Goal: Task Accomplishment & Management: Manage account settings

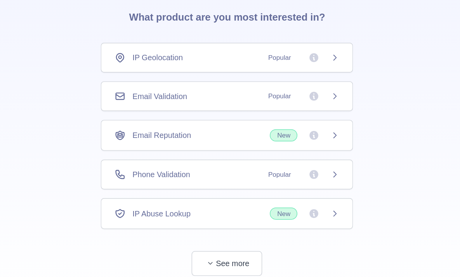
click at [306, 128] on icon at bounding box center [306, 127] width 2 height 3
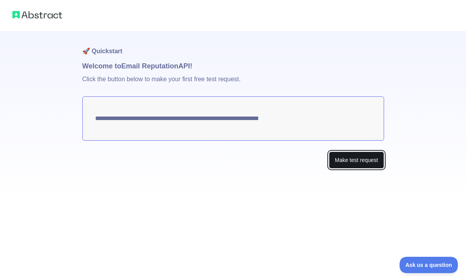
click at [363, 156] on button "Make test request" at bounding box center [356, 159] width 55 height 17
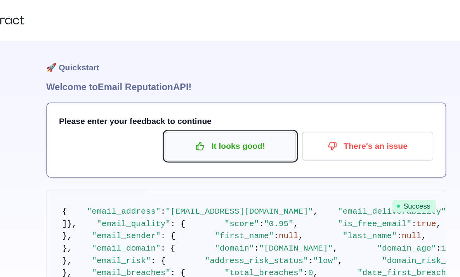
click at [218, 107] on p "It looks good!" at bounding box center [218, 110] width 88 height 13
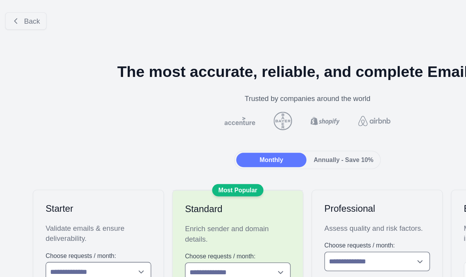
click at [254, 117] on div "Annually - Save 10%" at bounding box center [260, 121] width 53 height 11
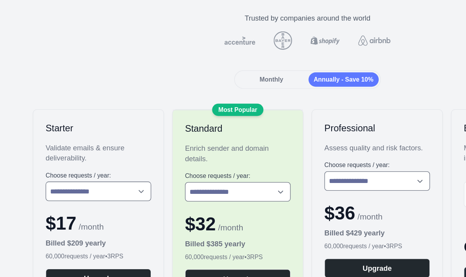
scroll to position [57, 0]
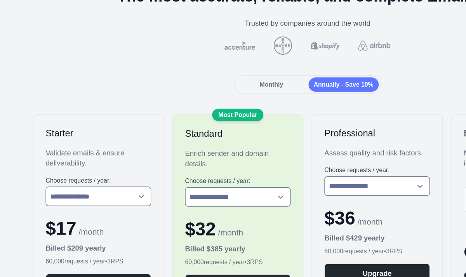
click at [206, 67] on div "Monthly" at bounding box center [205, 64] width 53 height 11
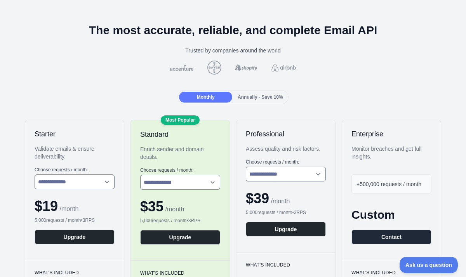
scroll to position [0, 0]
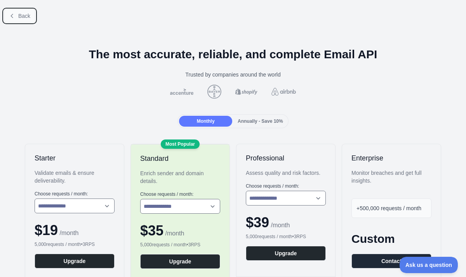
click at [12, 17] on icon at bounding box center [12, 16] width 6 height 6
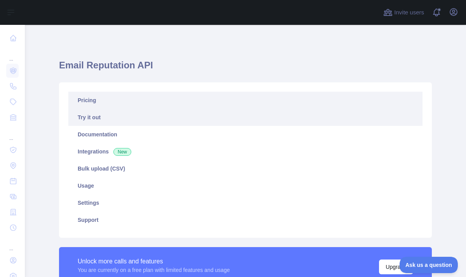
click at [181, 95] on link "Pricing" at bounding box center [245, 100] width 354 height 17
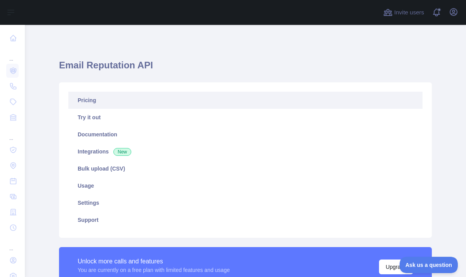
click at [196, 97] on link "Pricing" at bounding box center [245, 100] width 354 height 17
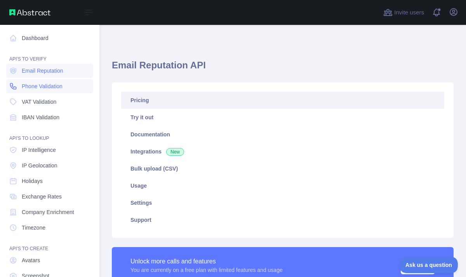
click at [51, 84] on span "Phone Validation" at bounding box center [42, 86] width 41 height 8
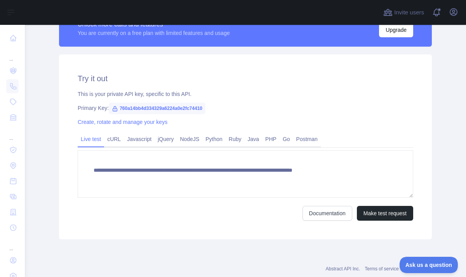
scroll to position [238, 0]
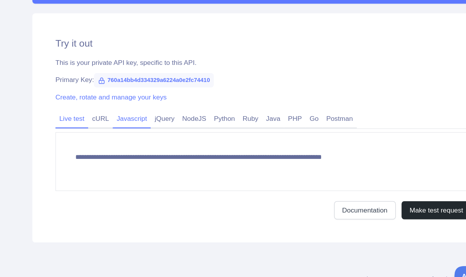
click at [130, 139] on link "Javascript" at bounding box center [139, 137] width 31 height 12
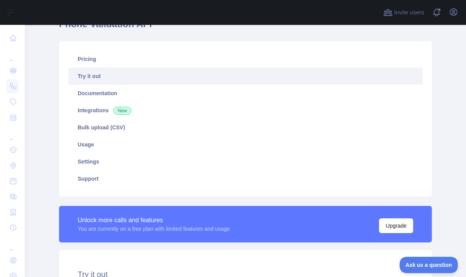
scroll to position [0, 0]
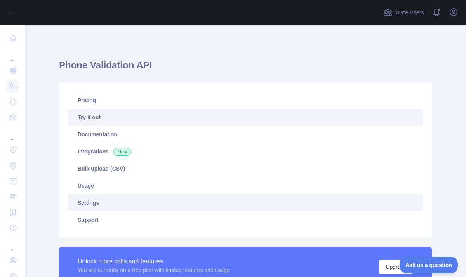
click at [81, 200] on link "Settings" at bounding box center [245, 202] width 354 height 17
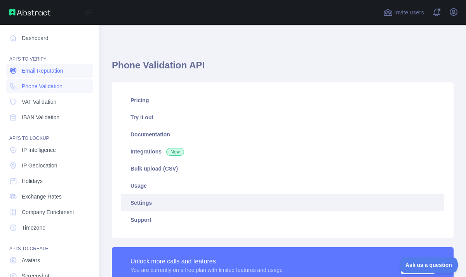
click at [39, 72] on span "Email Reputation" at bounding box center [43, 71] width 42 height 8
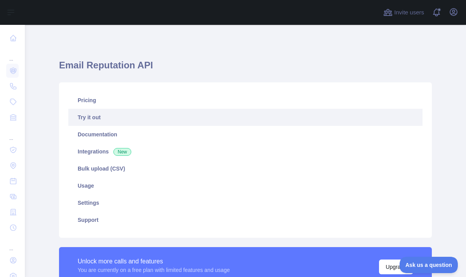
click at [0, 29] on div "... ... ..." at bounding box center [12, 160] width 25 height 320
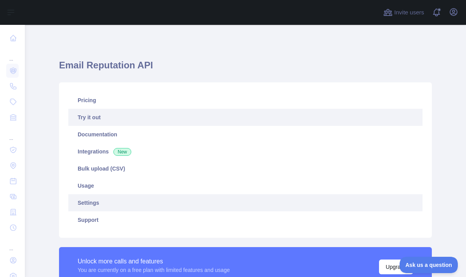
click at [113, 207] on link "Settings" at bounding box center [245, 202] width 354 height 17
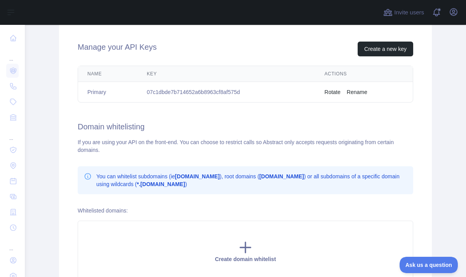
scroll to position [268, 0]
click at [0, 38] on div "... ... ..." at bounding box center [12, 160] width 25 height 320
drag, startPoint x: 261, startPoint y: 98, endPoint x: 249, endPoint y: 113, distance: 18.9
click at [249, 113] on div "Manage your API Keys Create a new key Name Key Actions Primary 07c1dbde7b714652…" at bounding box center [245, 161] width 372 height 277
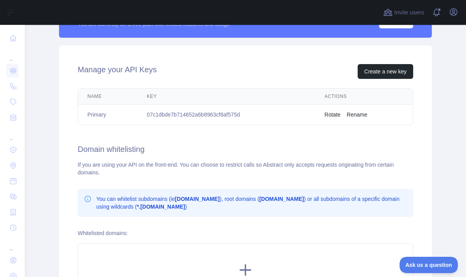
scroll to position [204, 0]
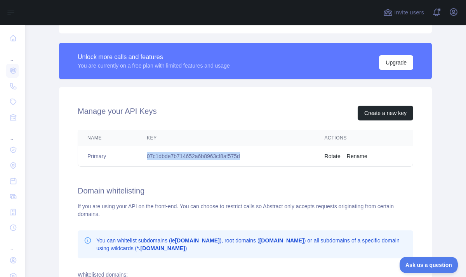
drag, startPoint x: 236, startPoint y: 155, endPoint x: 146, endPoint y: 150, distance: 90.5
click at [146, 150] on td "07c1dbde7b714652a6b8963cf8af575d" at bounding box center [226, 156] width 178 height 21
click at [158, 159] on td "07c1dbde7b714652a6b8963cf8af575d" at bounding box center [226, 156] width 178 height 21
drag, startPoint x: 146, startPoint y: 153, endPoint x: 250, endPoint y: 151, distance: 104.4
click at [250, 151] on td "07c1dbde7b714652a6b8963cf8af575d" at bounding box center [226, 156] width 178 height 21
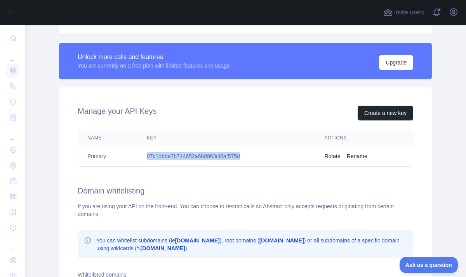
copy td "07c1dbde7b714652a6b8963cf8af575d"
click at [203, 152] on td "07c1dbde7b714652a6b8963cf8af575d" at bounding box center [226, 156] width 178 height 21
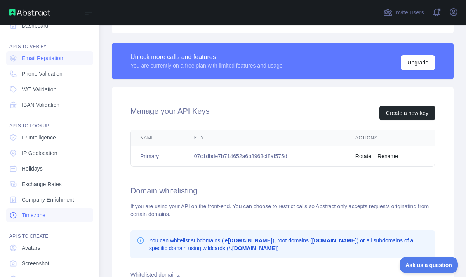
scroll to position [0, 0]
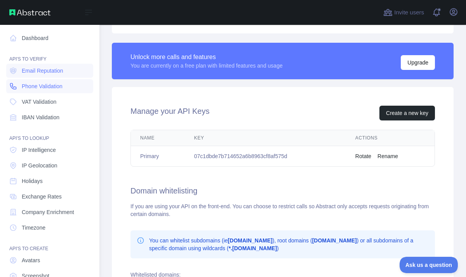
click at [47, 88] on span "Phone Validation" at bounding box center [42, 86] width 41 height 8
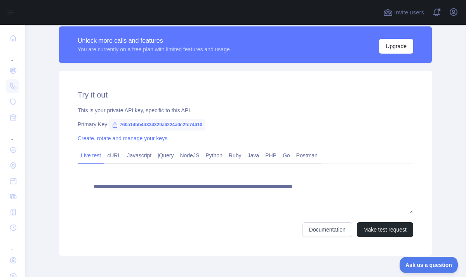
scroll to position [256, 0]
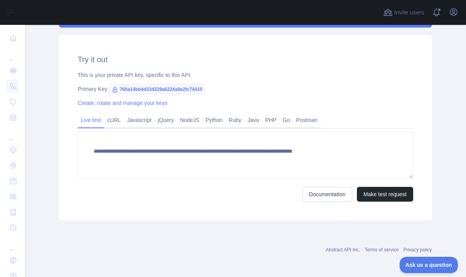
click at [123, 87] on span "760a14bb4d334329a6224a0e2fc74410" at bounding box center [157, 89] width 97 height 12
drag, startPoint x: 115, startPoint y: 89, endPoint x: 199, endPoint y: 86, distance: 83.5
click at [199, 86] on span "760a14bb4d334329a6224a0e2fc74410" at bounding box center [157, 89] width 97 height 12
copy span "760a14bb4d334329a6224a0e2fc74410"
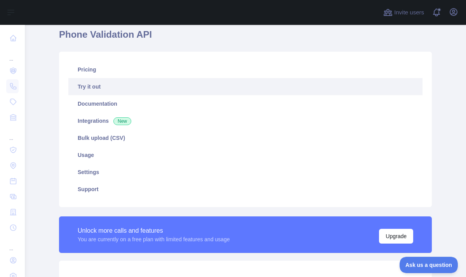
scroll to position [0, 0]
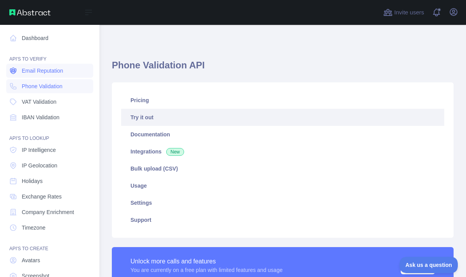
click at [50, 72] on span "Email Reputation" at bounding box center [43, 71] width 42 height 8
click at [15, 39] on icon at bounding box center [13, 38] width 8 height 8
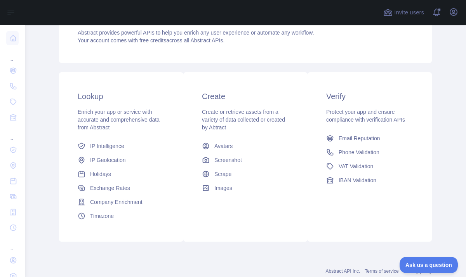
scroll to position [90, 0]
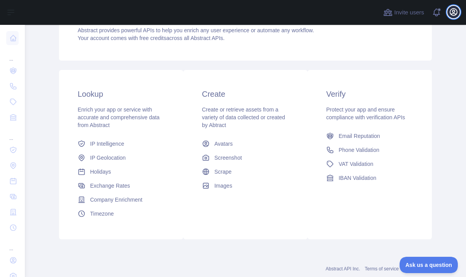
click at [452, 12] on icon "button" at bounding box center [453, 12] width 7 height 7
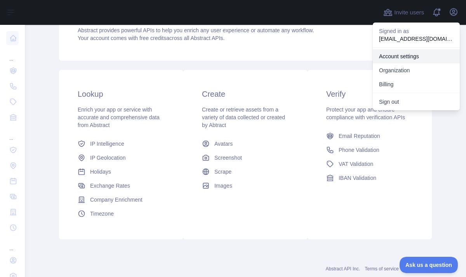
click at [393, 60] on link "Account settings" at bounding box center [415, 56] width 87 height 14
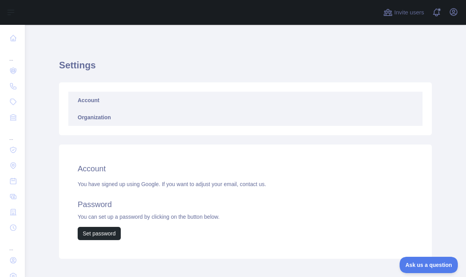
click at [95, 120] on link "Organization" at bounding box center [245, 117] width 354 height 17
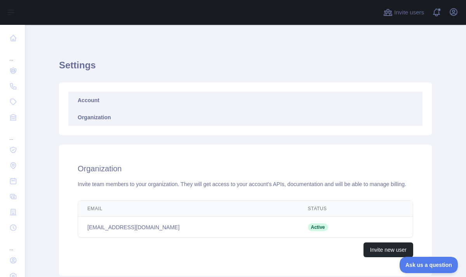
click at [92, 100] on link "Account" at bounding box center [245, 100] width 354 height 17
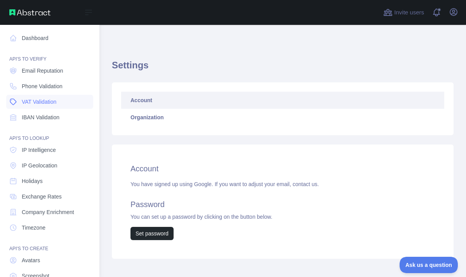
click at [40, 103] on span "VAT Validation" at bounding box center [39, 102] width 35 height 8
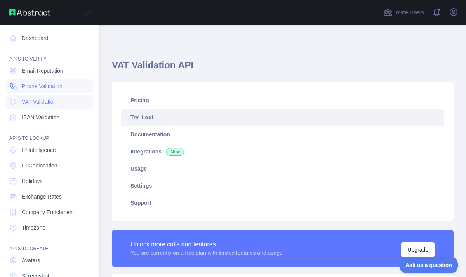
click at [35, 86] on span "Phone Validation" at bounding box center [42, 86] width 41 height 8
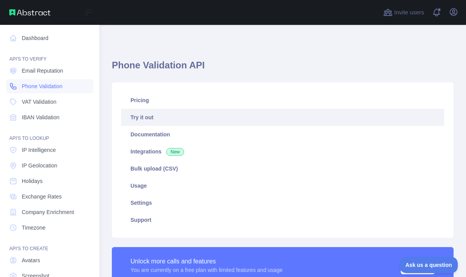
type textarea "**********"
click at [39, 71] on span "Email Reputation" at bounding box center [43, 71] width 42 height 8
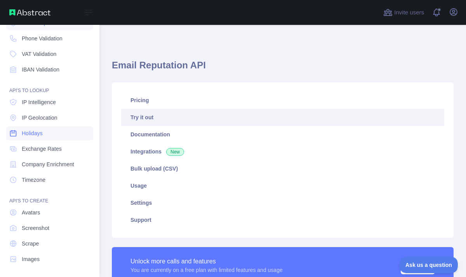
scroll to position [49, 0]
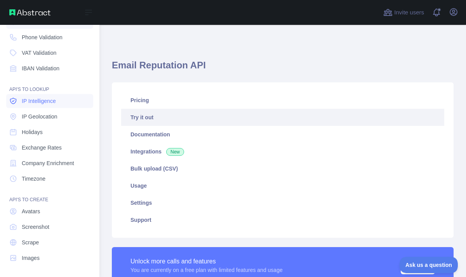
click at [51, 101] on span "IP Intelligence" at bounding box center [39, 101] width 34 height 8
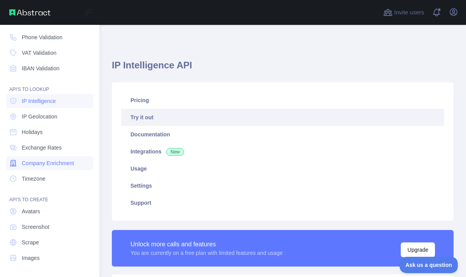
click at [38, 161] on span "Company Enrichment" at bounding box center [48, 163] width 52 height 8
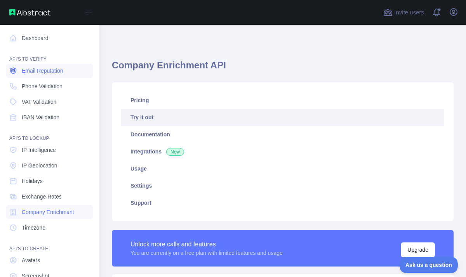
click at [35, 73] on span "Email Reputation" at bounding box center [43, 71] width 42 height 8
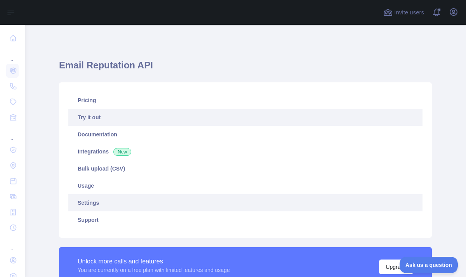
click at [83, 203] on link "Settings" at bounding box center [245, 202] width 354 height 17
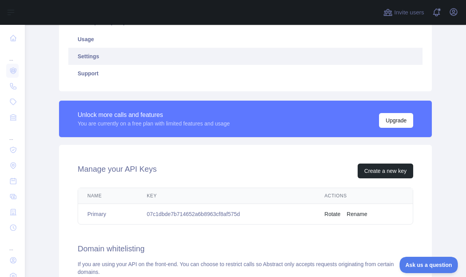
scroll to position [121, 0]
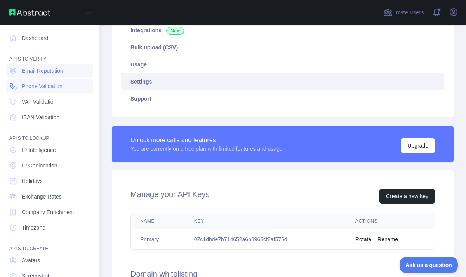
click at [43, 85] on span "Phone Validation" at bounding box center [42, 86] width 41 height 8
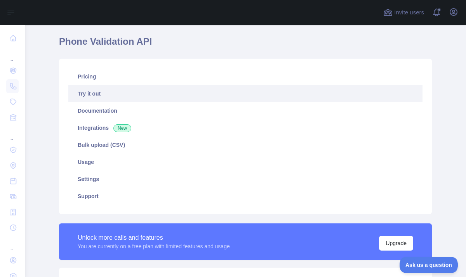
scroll to position [28, 0]
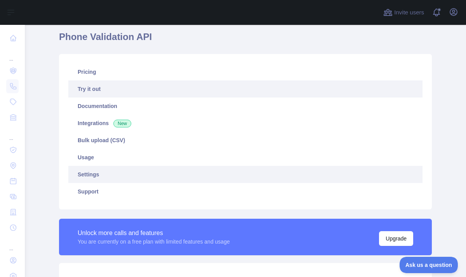
click at [95, 173] on link "Settings" at bounding box center [245, 174] width 354 height 17
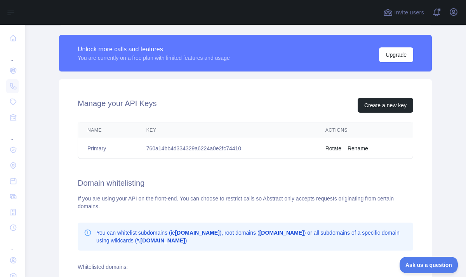
scroll to position [212, 0]
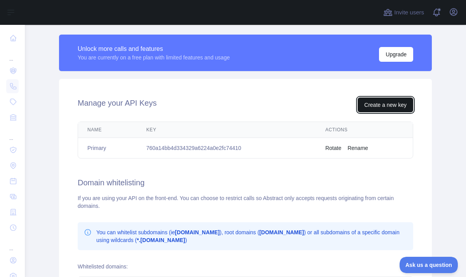
click at [378, 104] on button "Create a new key" at bounding box center [384, 104] width 55 height 15
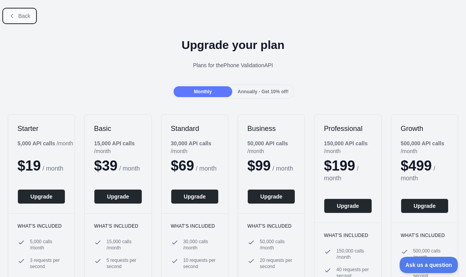
click at [24, 17] on span "Back" at bounding box center [24, 16] width 12 height 6
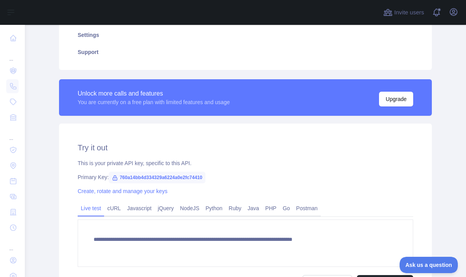
scroll to position [182, 0]
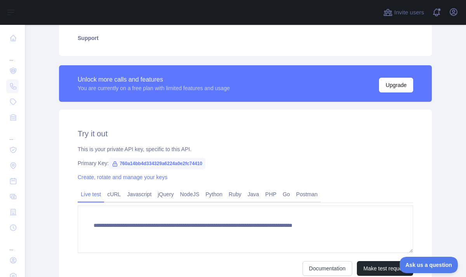
click at [112, 165] on icon at bounding box center [115, 164] width 6 height 6
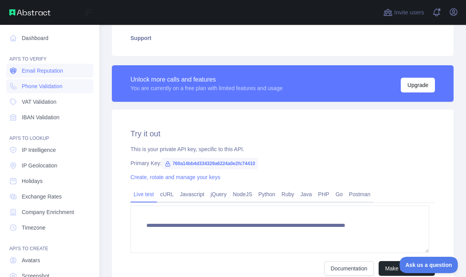
click at [36, 69] on span "Email Reputation" at bounding box center [43, 71] width 42 height 8
click at [27, 87] on span "Phone Validation" at bounding box center [42, 86] width 41 height 8
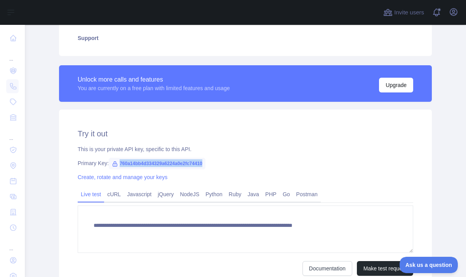
drag, startPoint x: 115, startPoint y: 163, endPoint x: 195, endPoint y: 159, distance: 79.7
click at [199, 158] on span "760a14bb4d334329a6224a0e2fc74410" at bounding box center [157, 164] width 97 height 12
copy span "760a14bb4d334329a6224a0e2fc74410"
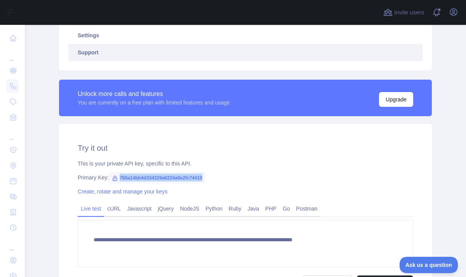
scroll to position [167, 0]
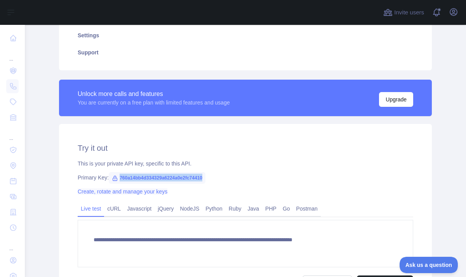
click at [126, 192] on link "Create, rotate and manage your keys" at bounding box center [123, 191] width 90 height 6
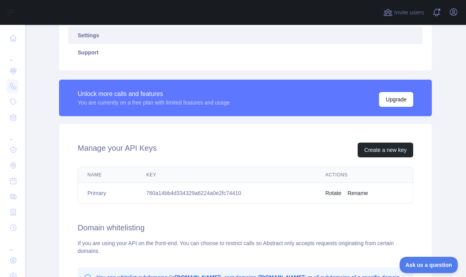
click at [335, 192] on button "Rotate" at bounding box center [333, 193] width 16 height 8
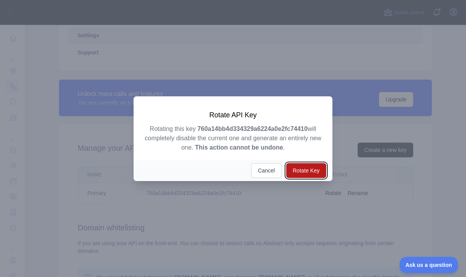
click at [300, 170] on button "Rotate Key" at bounding box center [306, 170] width 40 height 15
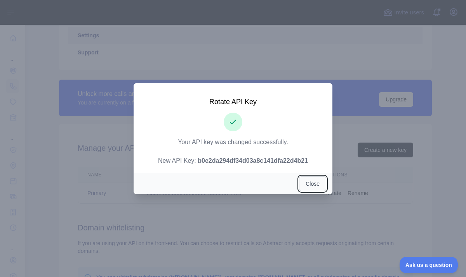
click at [314, 184] on button "Close" at bounding box center [312, 183] width 27 height 15
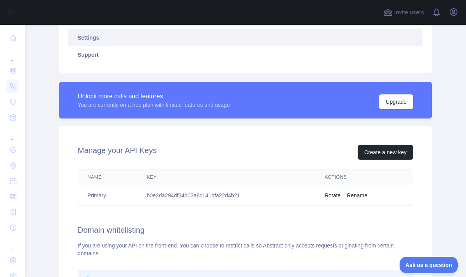
scroll to position [165, 0]
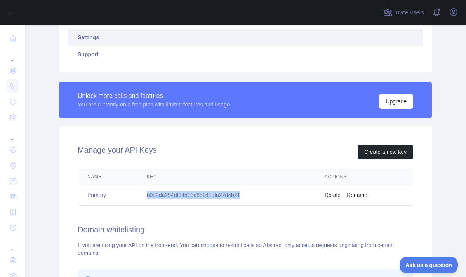
drag, startPoint x: 237, startPoint y: 196, endPoint x: 146, endPoint y: 199, distance: 91.6
click at [146, 199] on td "b0e2da294df34d03a8c141dfa22d4b21" at bounding box center [226, 195] width 178 height 21
copy td "b0e2da294df34d03a8c141dfa22d4b21"
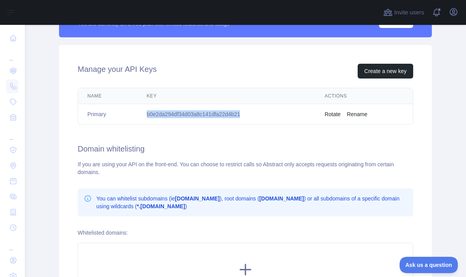
scroll to position [248, 0]
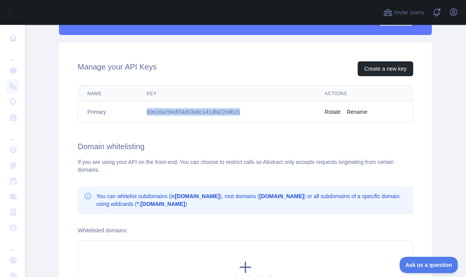
click at [237, 110] on td "b0e2da294df34d03a8c141dfa22d4b21" at bounding box center [226, 112] width 178 height 21
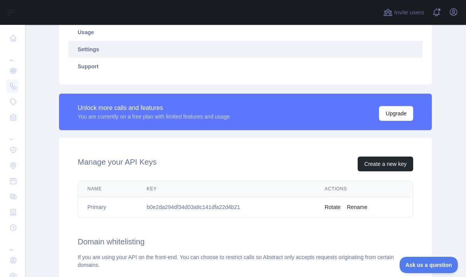
scroll to position [152, 0]
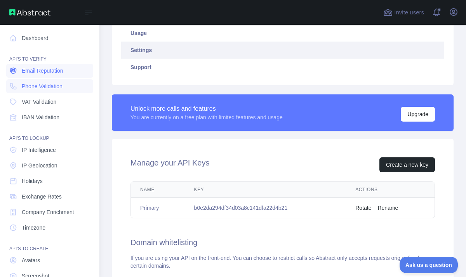
click at [53, 69] on span "Email Reputation" at bounding box center [43, 71] width 42 height 8
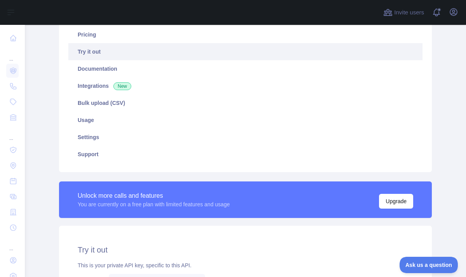
scroll to position [65, 0]
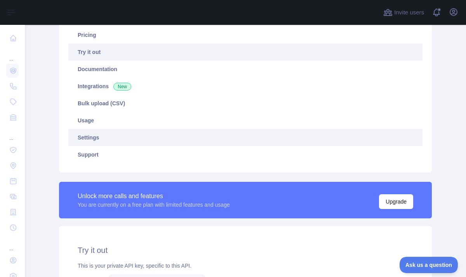
click at [92, 140] on link "Settings" at bounding box center [245, 137] width 354 height 17
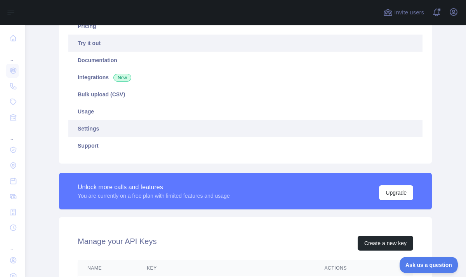
scroll to position [74, 0]
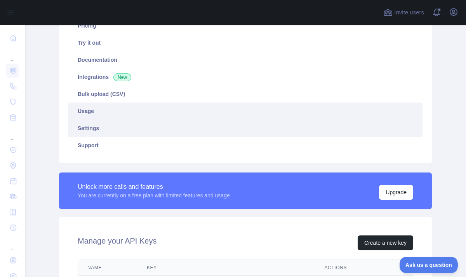
click at [116, 113] on link "Usage" at bounding box center [245, 110] width 354 height 17
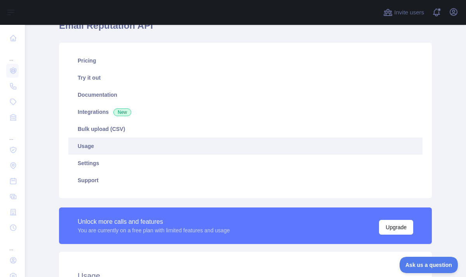
scroll to position [39, 0]
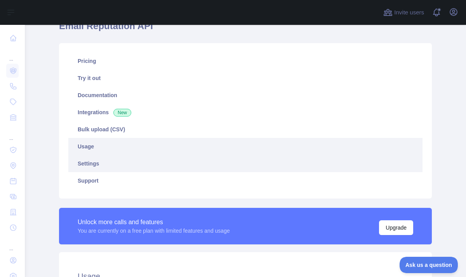
click at [100, 162] on link "Settings" at bounding box center [245, 163] width 354 height 17
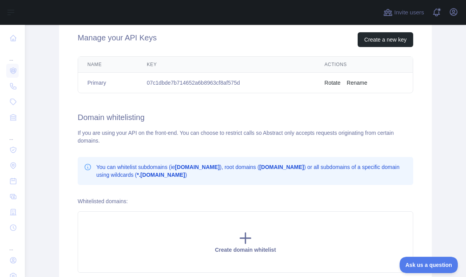
scroll to position [278, 0]
click at [330, 85] on button "Rotate" at bounding box center [332, 82] width 16 height 8
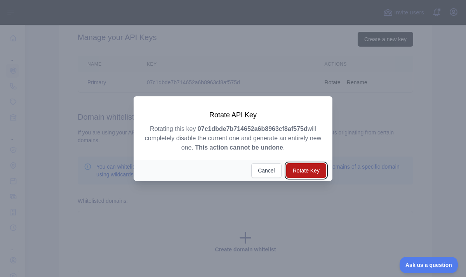
click at [310, 172] on button "Rotate Key" at bounding box center [306, 170] width 40 height 15
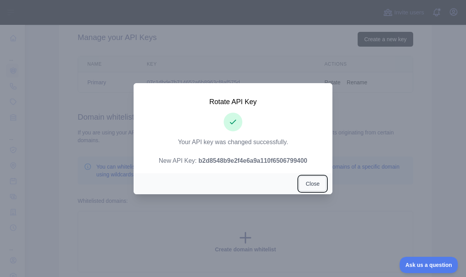
click at [309, 185] on button "Close" at bounding box center [312, 183] width 27 height 15
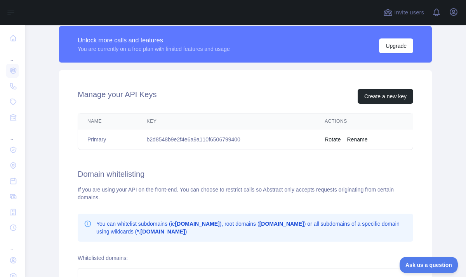
scroll to position [221, 0]
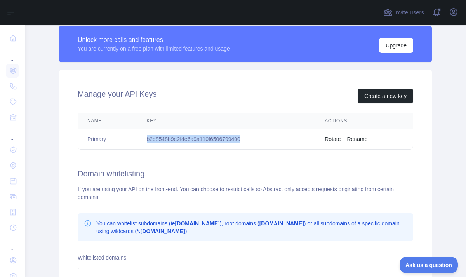
drag, startPoint x: 237, startPoint y: 139, endPoint x: 142, endPoint y: 143, distance: 95.5
click at [142, 143] on td "b2d8548b9e2f4e6a9a110f6506799400" at bounding box center [226, 139] width 178 height 21
copy td "b2d8548b9e2f4e6a9a110f6506799400"
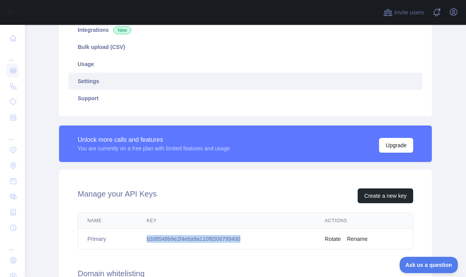
scroll to position [0, 0]
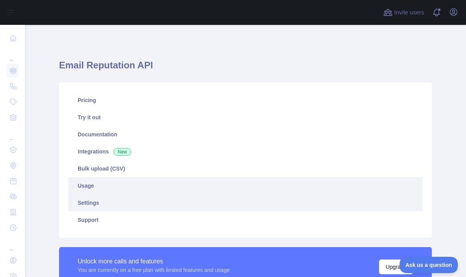
click at [128, 189] on link "Usage" at bounding box center [245, 185] width 354 height 17
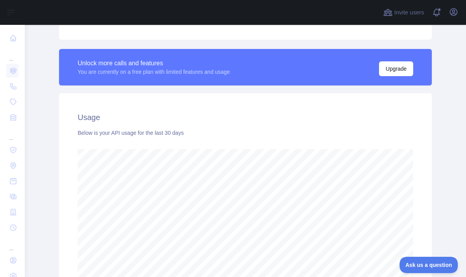
scroll to position [192, 0]
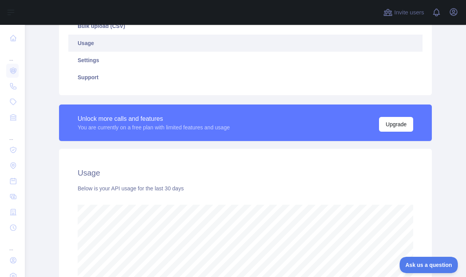
scroll to position [141, 0]
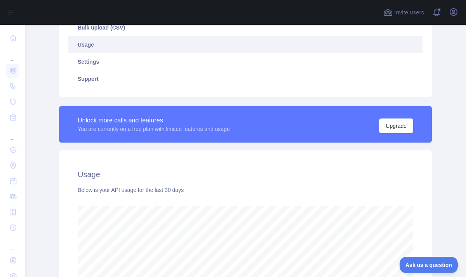
click at [108, 46] on link "Usage" at bounding box center [245, 44] width 354 height 17
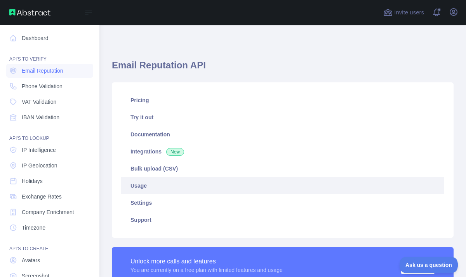
scroll to position [387755, 387647]
click at [21, 89] on link "Phone Validation" at bounding box center [49, 86] width 87 height 14
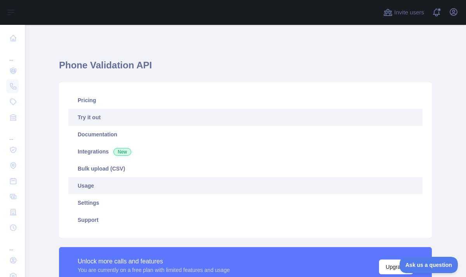
click at [116, 188] on link "Usage" at bounding box center [245, 185] width 354 height 17
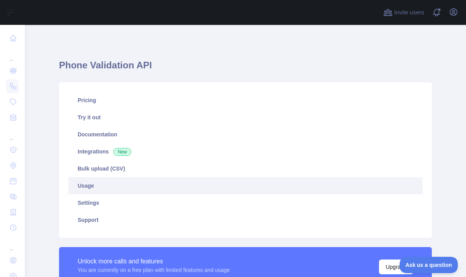
scroll to position [252, 435]
click at [116, 188] on link "Usage" at bounding box center [245, 185] width 354 height 17
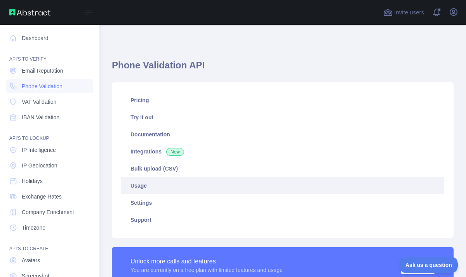
scroll to position [387755, 387647]
click at [36, 40] on link "Dashboard" at bounding box center [49, 38] width 87 height 14
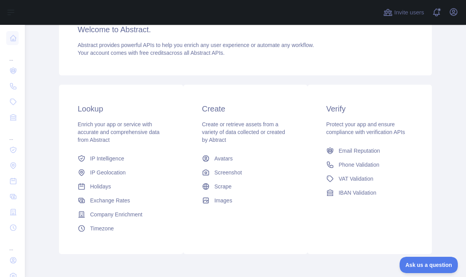
scroll to position [109, 0]
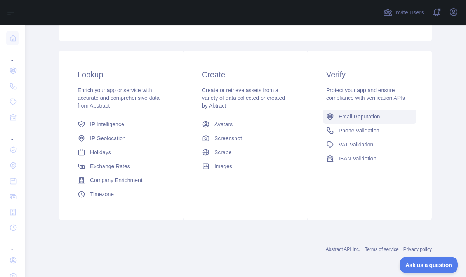
click at [357, 114] on span "Email Reputation" at bounding box center [359, 117] width 42 height 8
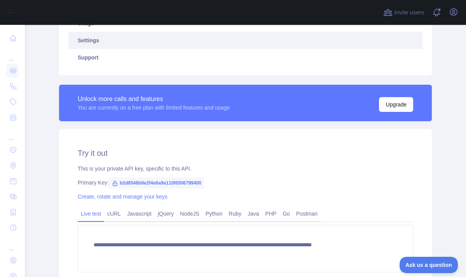
scroll to position [162, 0]
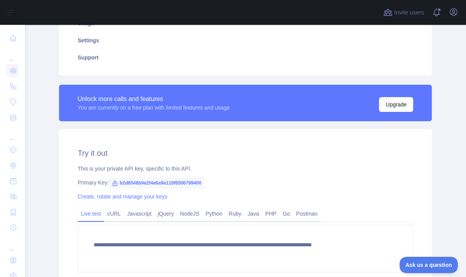
click at [198, 183] on span "b2d8548b9e2f4e6a9a110f6506799400" at bounding box center [156, 183] width 95 height 12
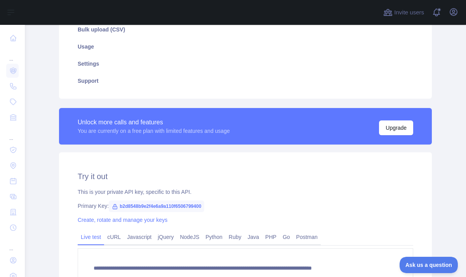
scroll to position [165, 0]
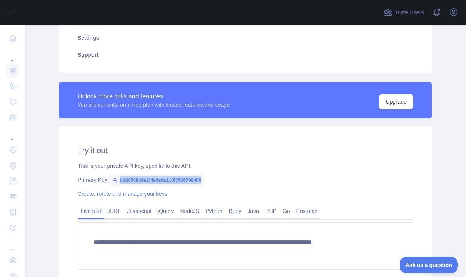
drag, startPoint x: 198, startPoint y: 178, endPoint x: 116, endPoint y: 180, distance: 82.7
click at [116, 180] on span "b2d8548b9e2f4e6a9a110f6506799400" at bounding box center [156, 180] width 95 height 12
copy span "b2d8548b9e2f4e6a9a110f6506799400"
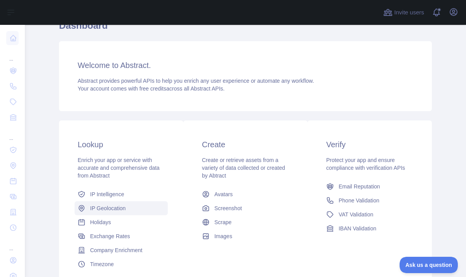
scroll to position [45, 0]
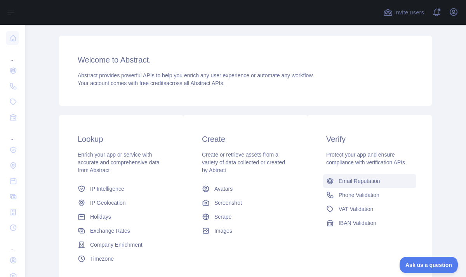
click at [346, 182] on span "Email Reputation" at bounding box center [359, 181] width 42 height 8
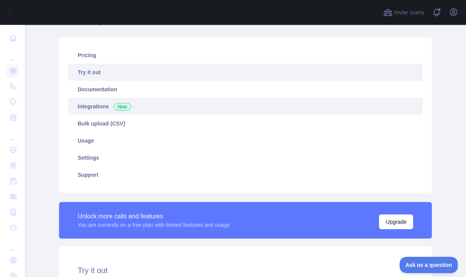
click at [146, 107] on link "Integrations New" at bounding box center [245, 106] width 354 height 17
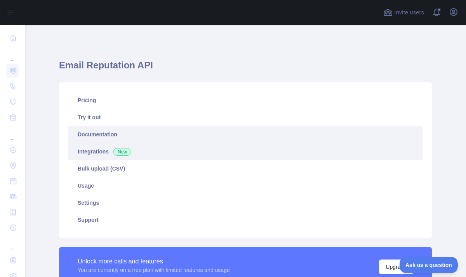
click at [116, 133] on link "Documentation" at bounding box center [245, 134] width 354 height 17
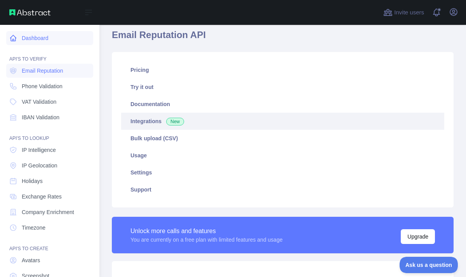
click at [16, 36] on icon at bounding box center [13, 38] width 8 height 8
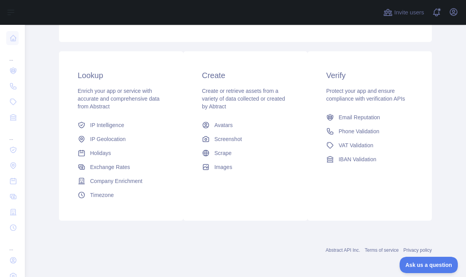
scroll to position [109, 0]
